Goal: Find specific page/section: Find specific page/section

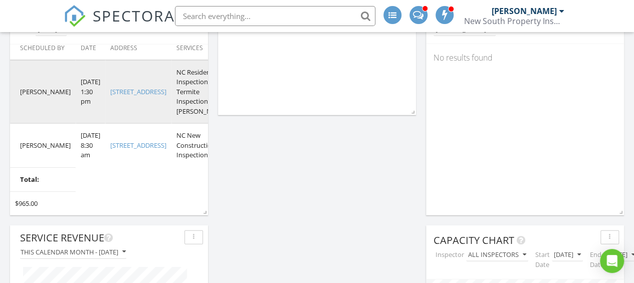
scroll to position [53, 0]
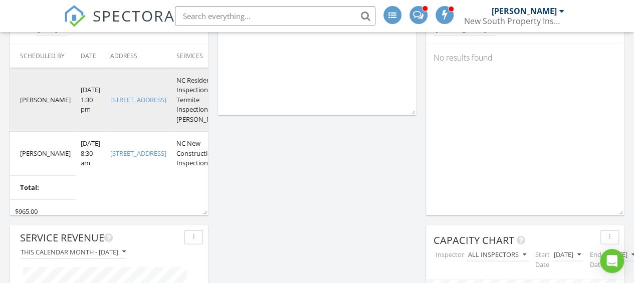
click at [118, 103] on link "[STREET_ADDRESS]" at bounding box center [138, 99] width 56 height 9
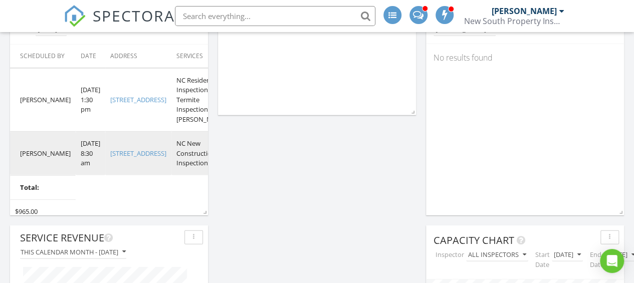
click at [115, 158] on link "[STREET_ADDRESS]" at bounding box center [138, 153] width 56 height 9
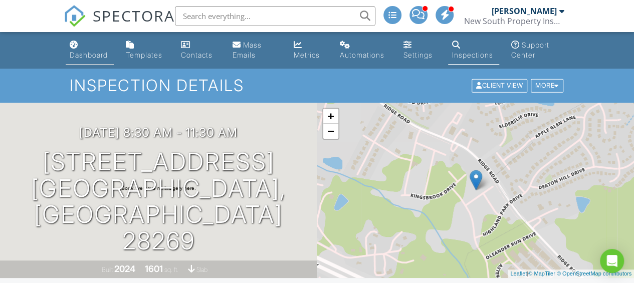
click at [77, 52] on div "Dashboard" at bounding box center [89, 55] width 38 height 9
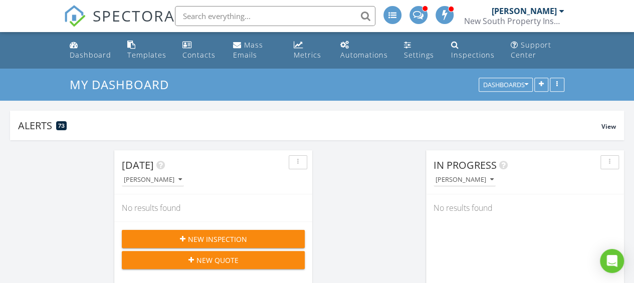
click at [211, 16] on input "text" at bounding box center [275, 16] width 200 height 20
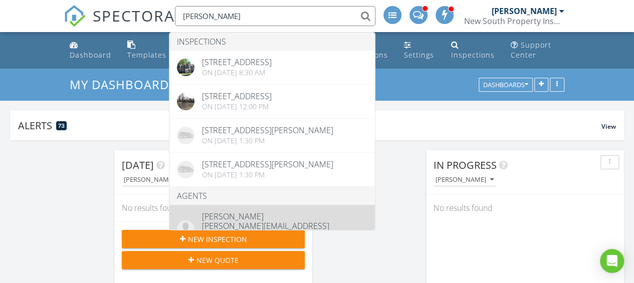
type input "[PERSON_NAME]"
